Goal: Information Seeking & Learning: Learn about a topic

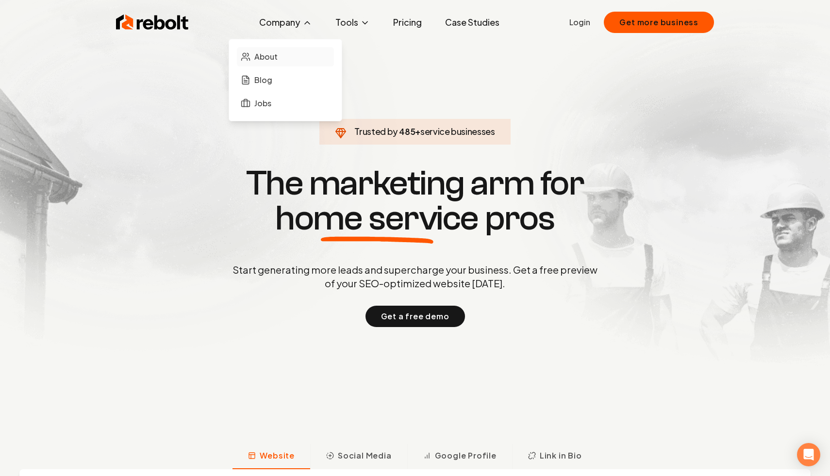
click at [300, 59] on link "About" at bounding box center [285, 56] width 97 height 19
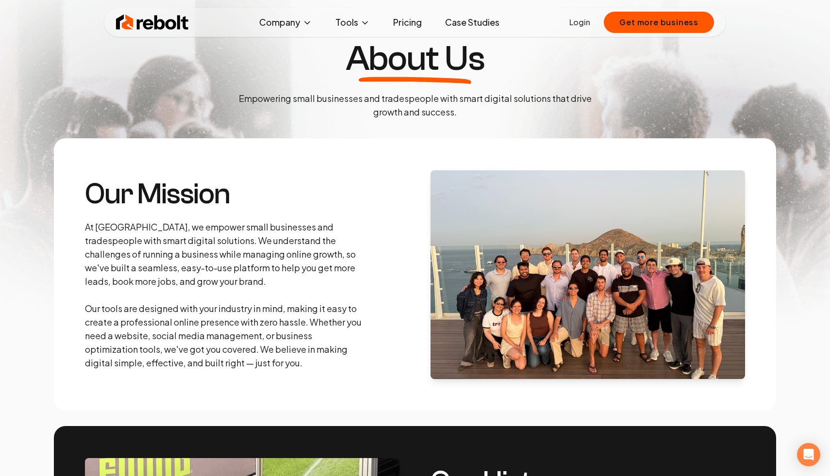
scroll to position [39, 0]
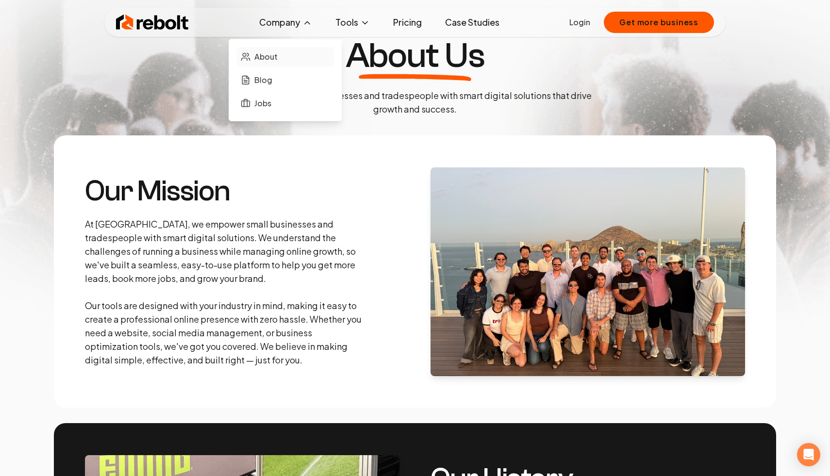
click at [288, 58] on link "About" at bounding box center [285, 56] width 97 height 19
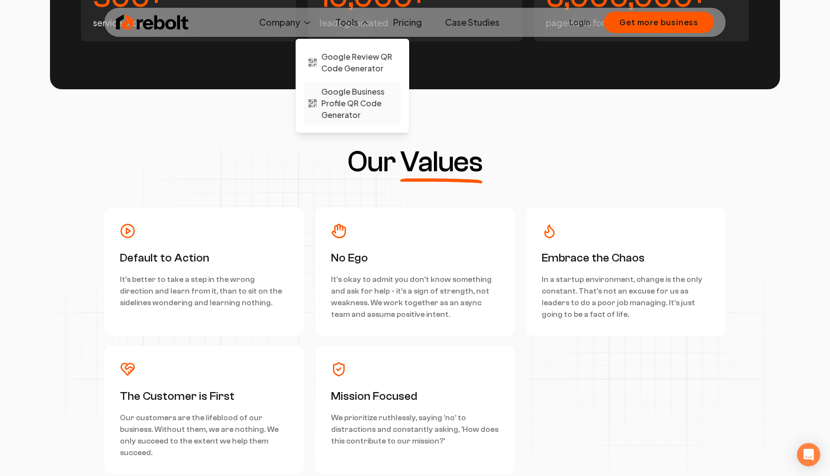
scroll to position [2346, 0]
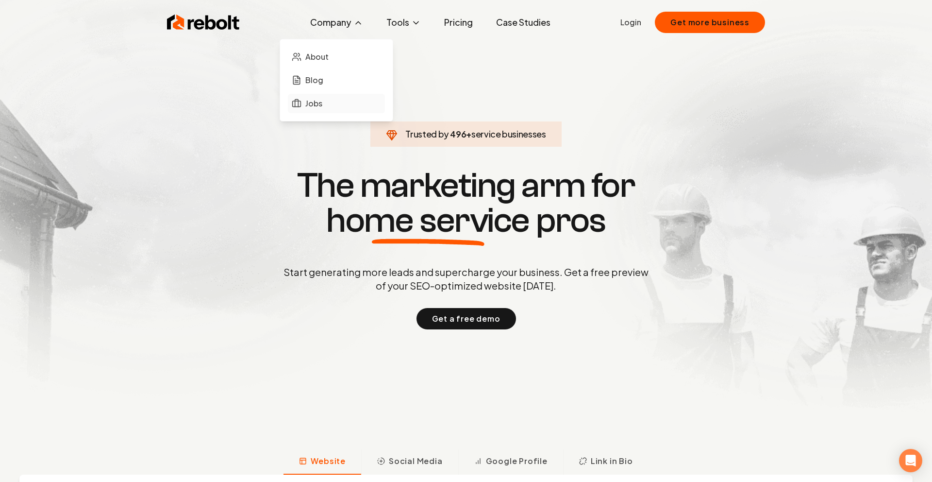
click at [320, 97] on link "Jobs" at bounding box center [336, 103] width 97 height 19
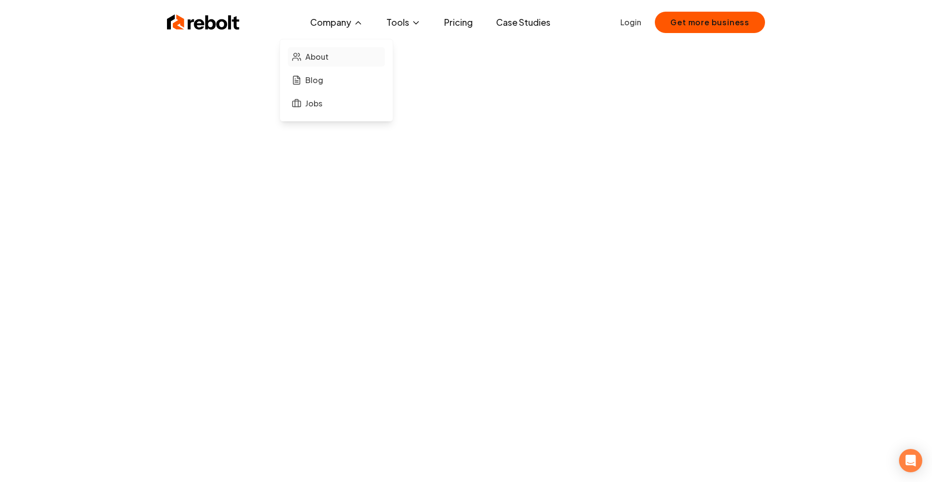
click at [309, 56] on span "About" at bounding box center [316, 57] width 23 height 12
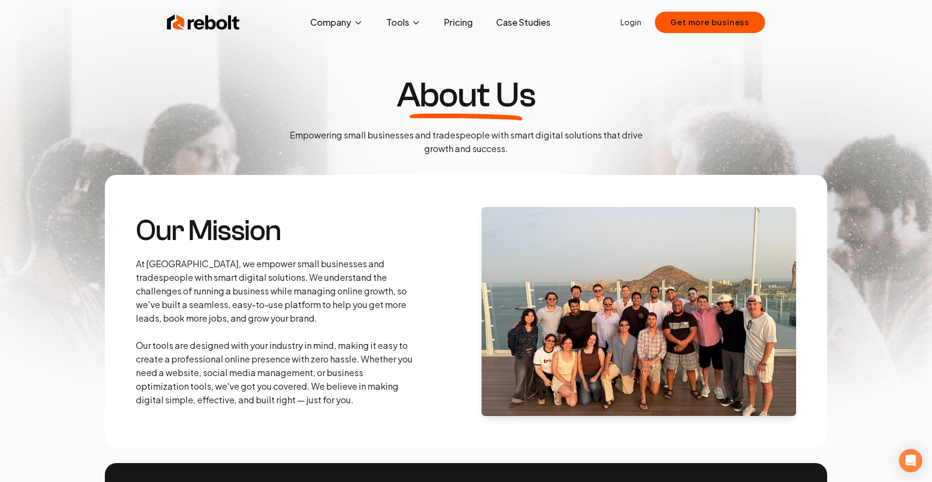
click at [197, 17] on img at bounding box center [203, 22] width 73 height 19
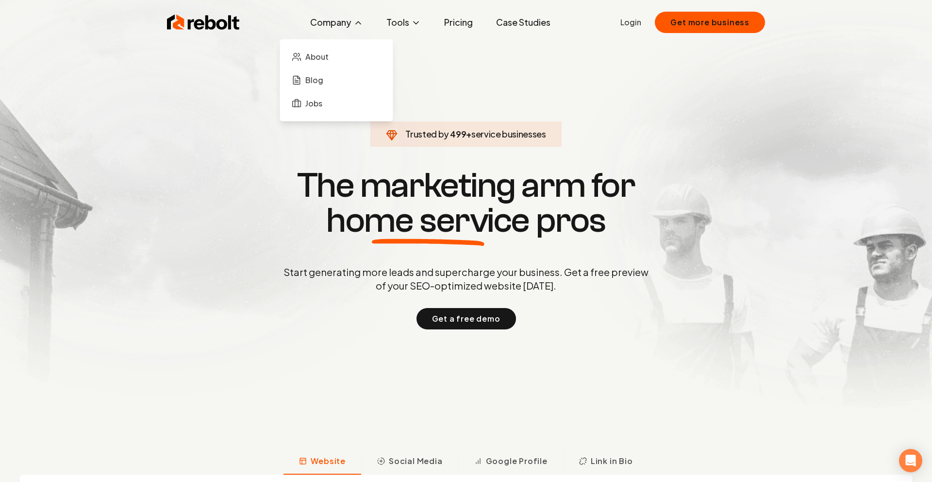
click at [349, 27] on button "Company" at bounding box center [336, 22] width 68 height 19
click at [350, 59] on link "About" at bounding box center [336, 56] width 97 height 19
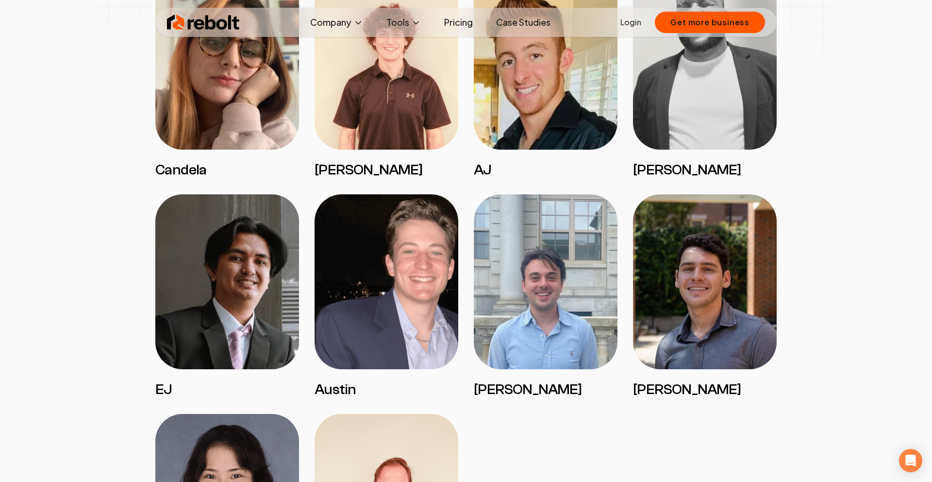
scroll to position [1688, 0]
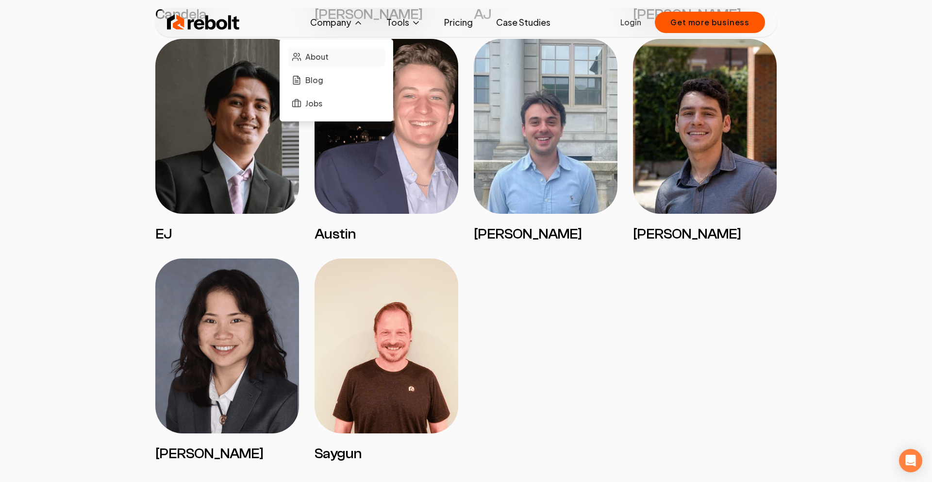
click at [346, 57] on link "About" at bounding box center [336, 56] width 97 height 19
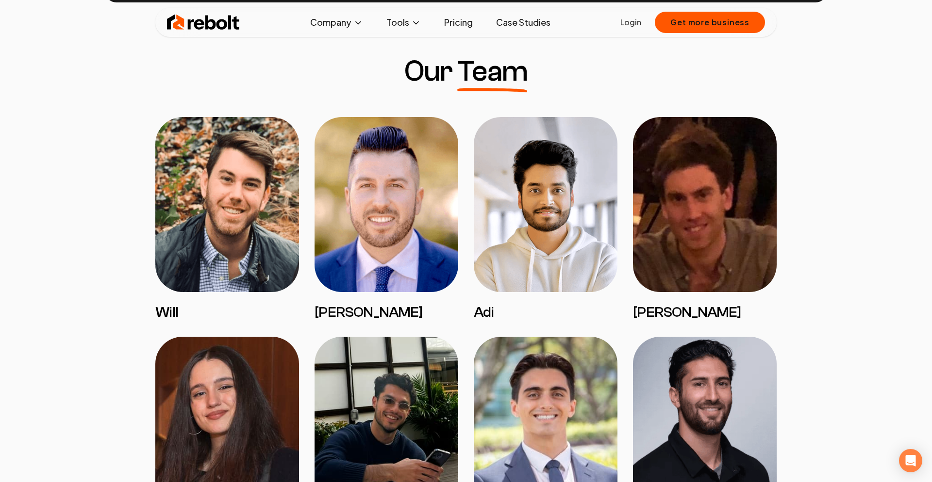
scroll to position [632, 0]
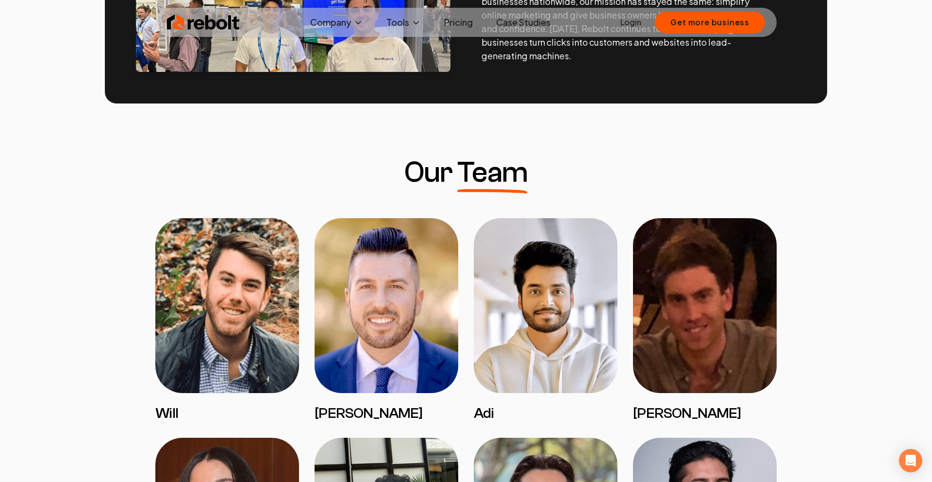
click at [465, 24] on link "Pricing" at bounding box center [458, 22] width 44 height 19
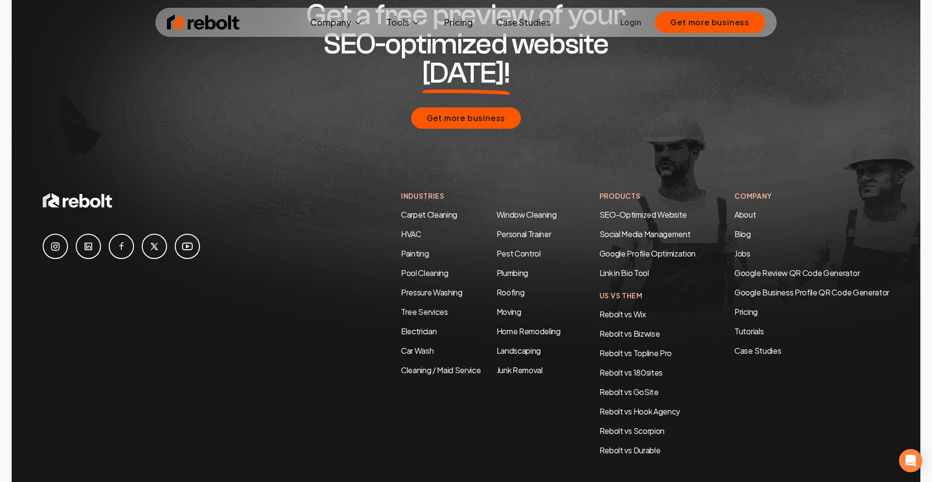
scroll to position [1848, 0]
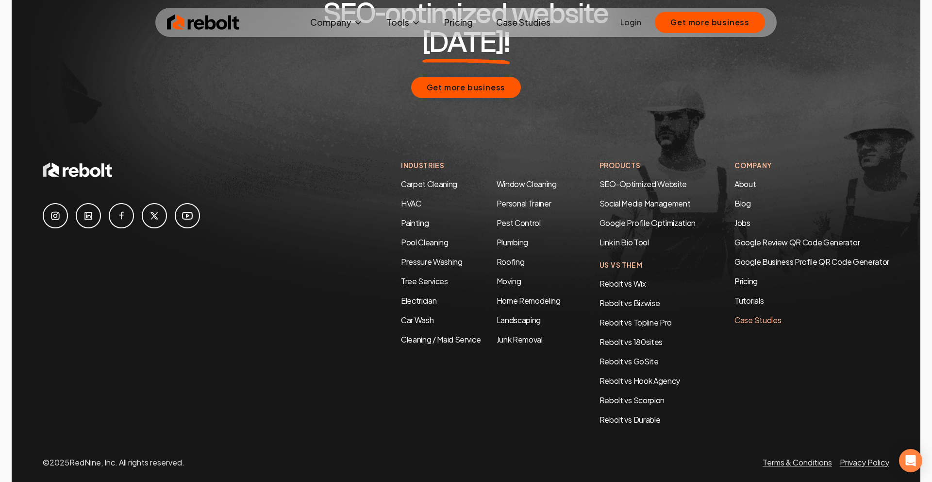
click at [764, 314] on link "Case Studies" at bounding box center [811, 320] width 155 height 12
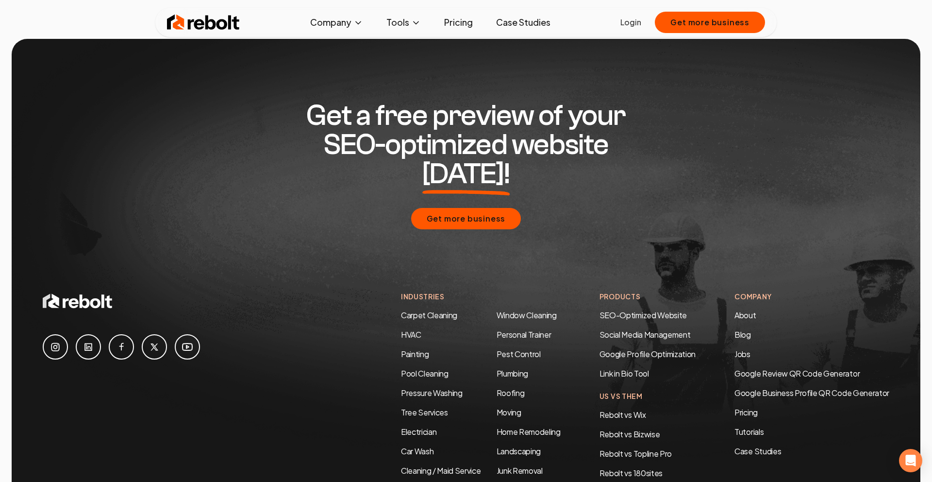
scroll to position [1943, 0]
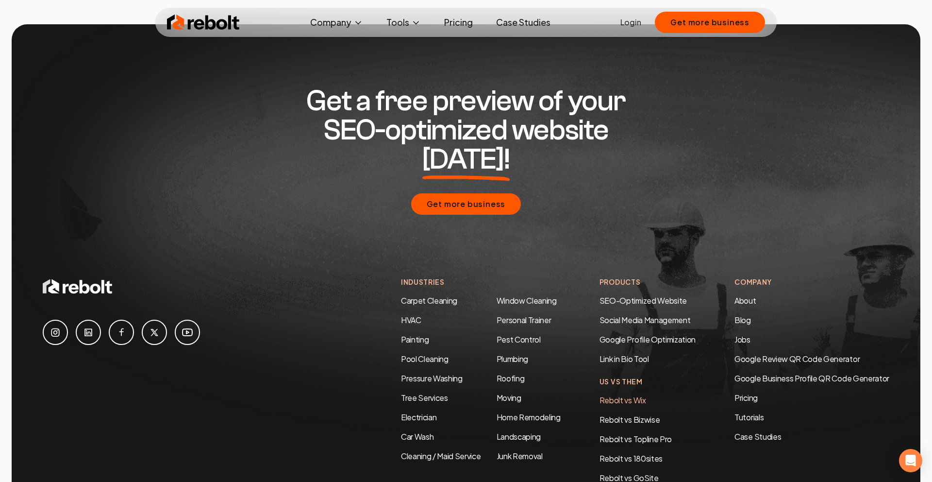
click at [634, 395] on link "Rebolt vs Wix" at bounding box center [622, 400] width 47 height 10
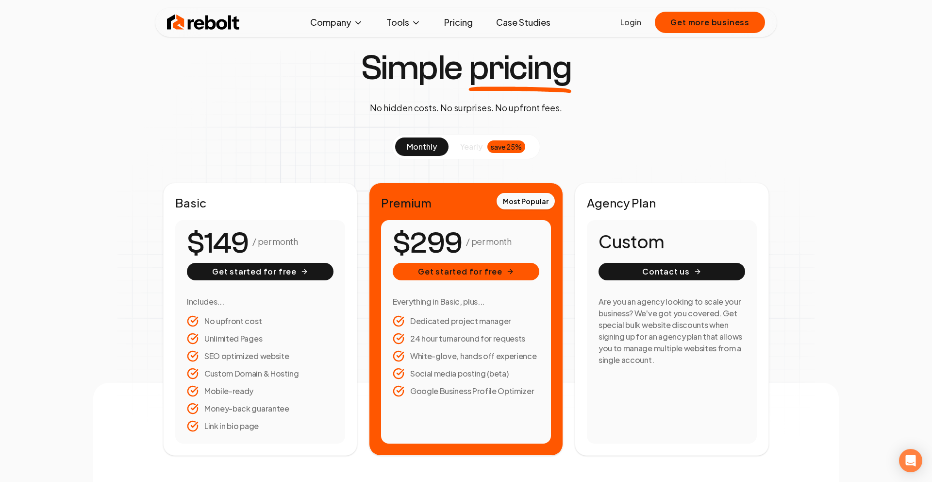
scroll to position [28, 0]
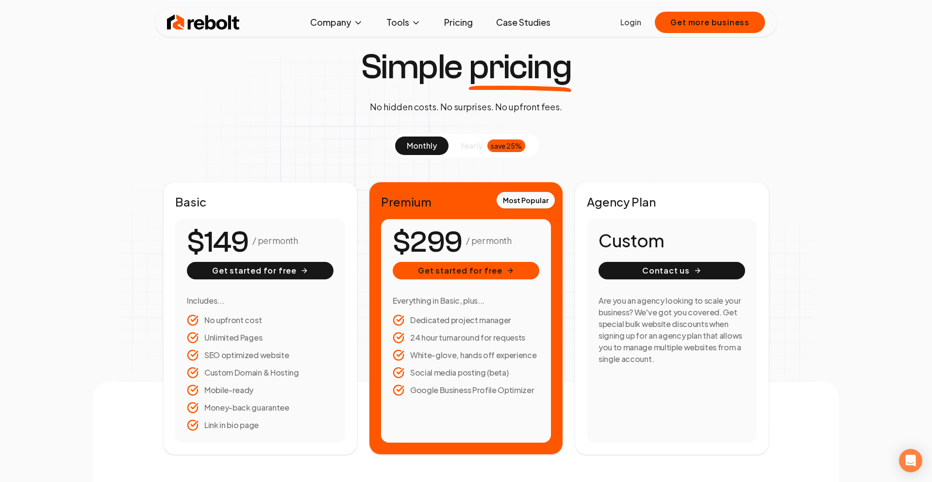
click at [514, 23] on link "Case Studies" at bounding box center [523, 22] width 70 height 19
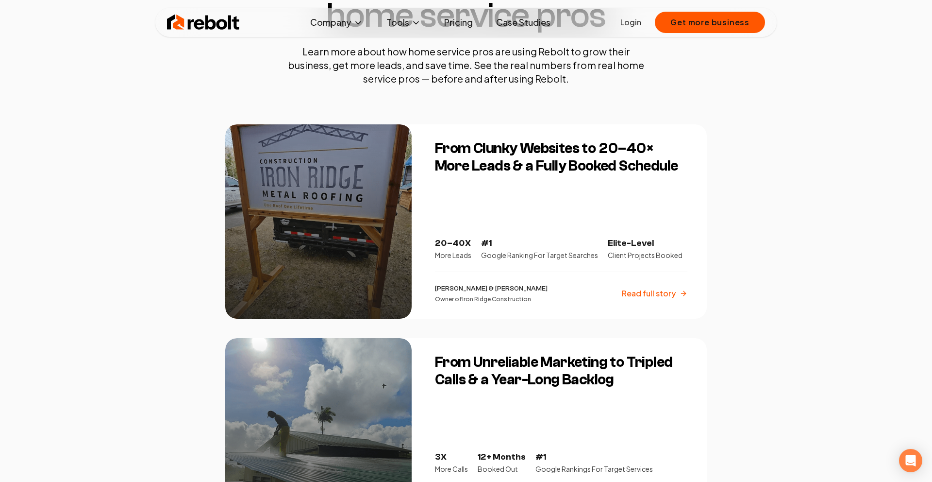
scroll to position [113, 0]
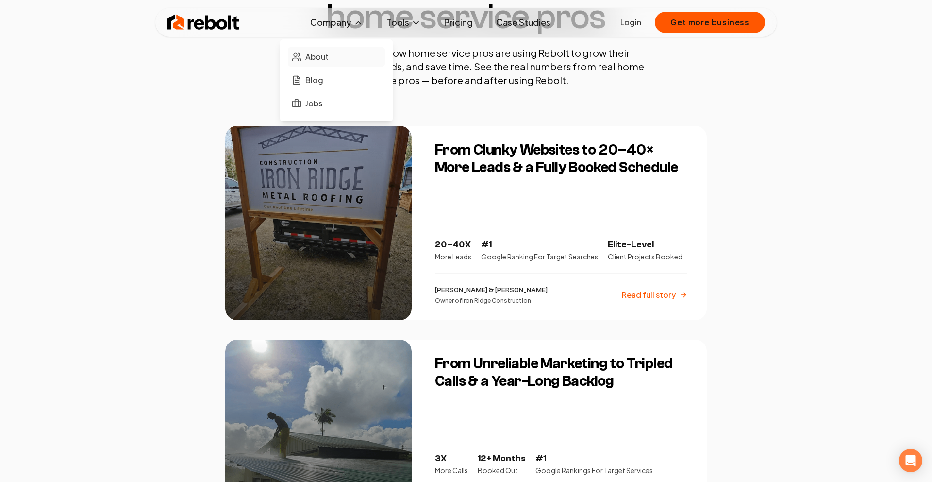
click at [357, 61] on link "About" at bounding box center [336, 56] width 97 height 19
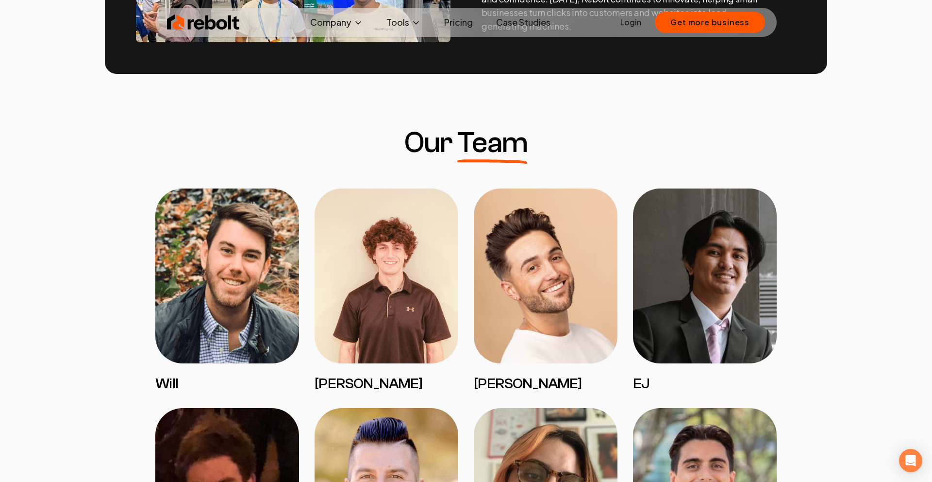
scroll to position [710, 0]
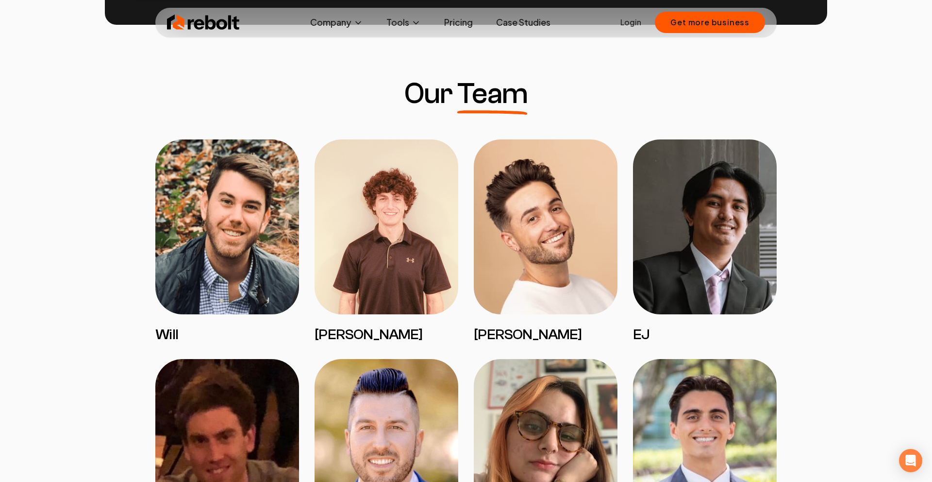
click at [257, 191] on img at bounding box center [227, 226] width 144 height 175
click at [406, 22] on button "Tools" at bounding box center [404, 22] width 50 height 19
click at [457, 13] on link "Pricing" at bounding box center [458, 22] width 44 height 19
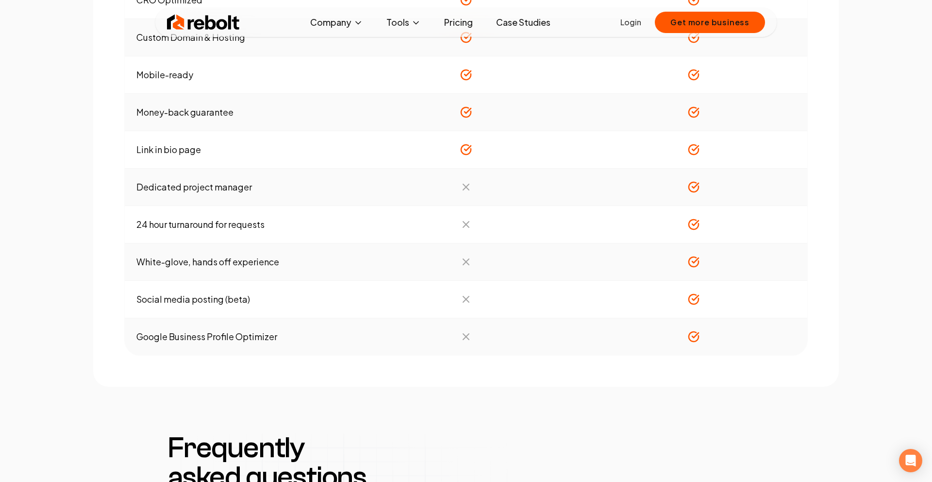
scroll to position [803, 0]
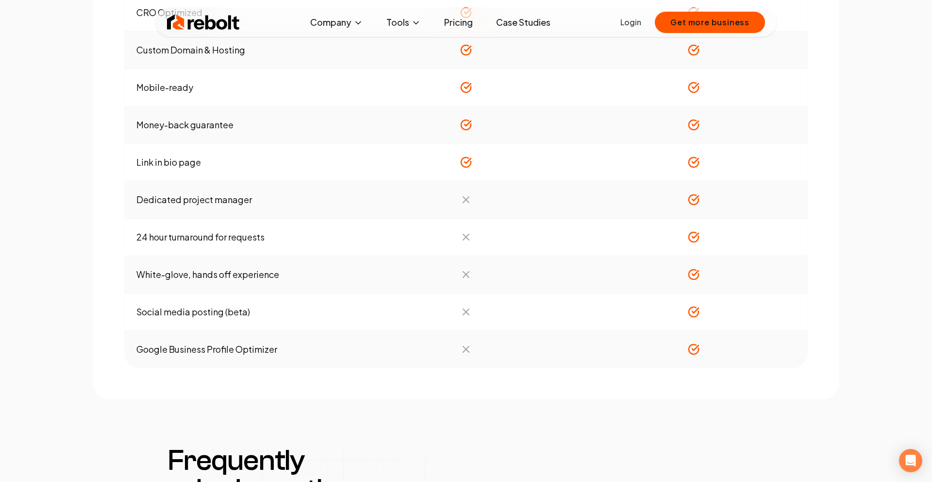
click at [463, 22] on link "Pricing" at bounding box center [458, 22] width 44 height 19
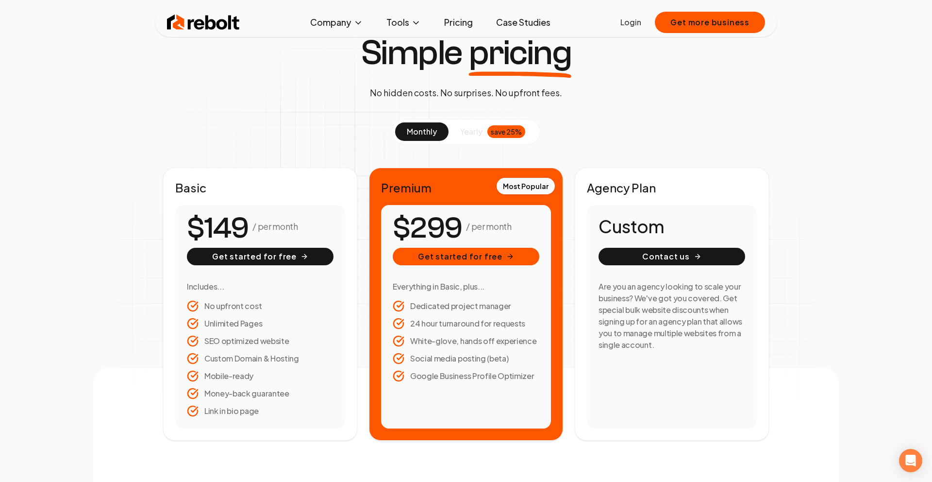
scroll to position [44, 0]
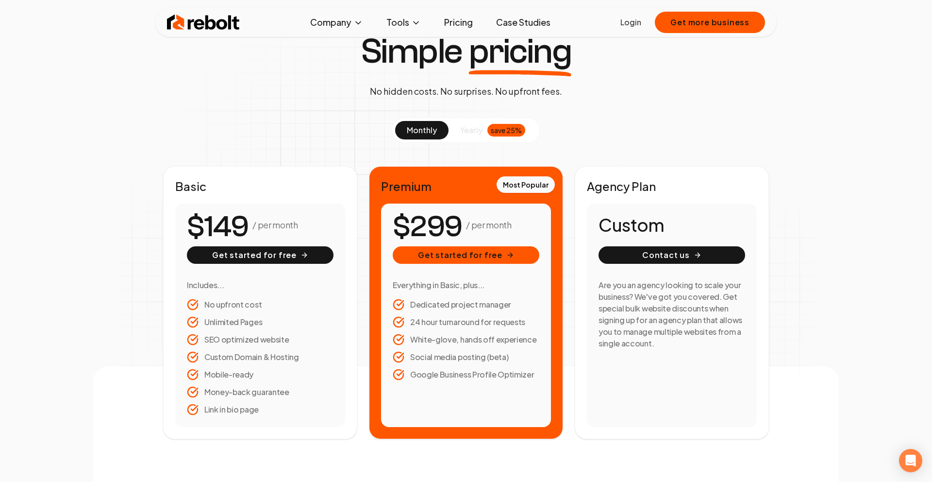
click at [468, 125] on span "yearly" at bounding box center [471, 130] width 22 height 12
click at [430, 131] on span "monthly" at bounding box center [422, 130] width 30 height 10
drag, startPoint x: 309, startPoint y: 229, endPoint x: 205, endPoint y: 222, distance: 104.6
click at [205, 222] on div "/ per month" at bounding box center [260, 226] width 147 height 23
